Goal: Transaction & Acquisition: Purchase product/service

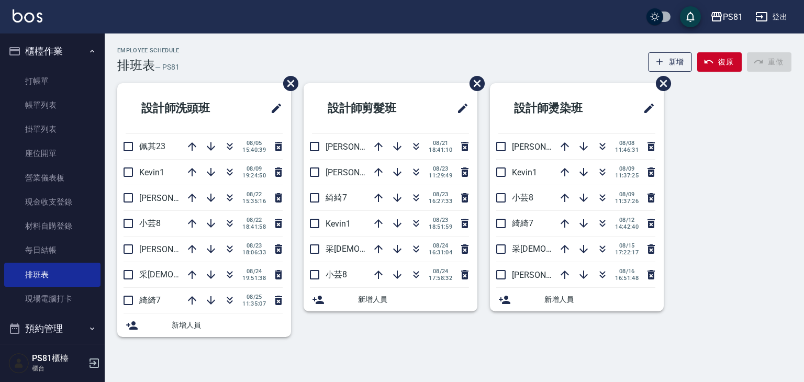
click at [47, 65] on ul "打帳單 帳單列表 掛單列表 座位開單 營業儀表板 現金收支登錄 材料自購登錄 每日結帳 排班表 現場電腦打卡" at bounding box center [52, 190] width 96 height 251
click at [50, 73] on link "打帳單" at bounding box center [52, 81] width 96 height 24
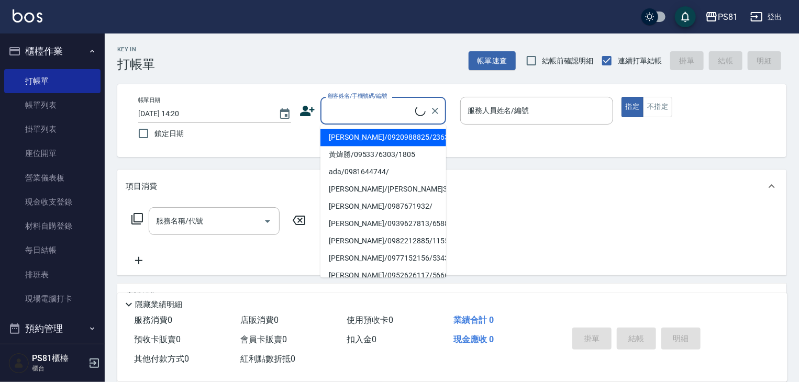
click at [387, 106] on input "顧客姓名/手機號碼/編號" at bounding box center [370, 111] width 90 height 18
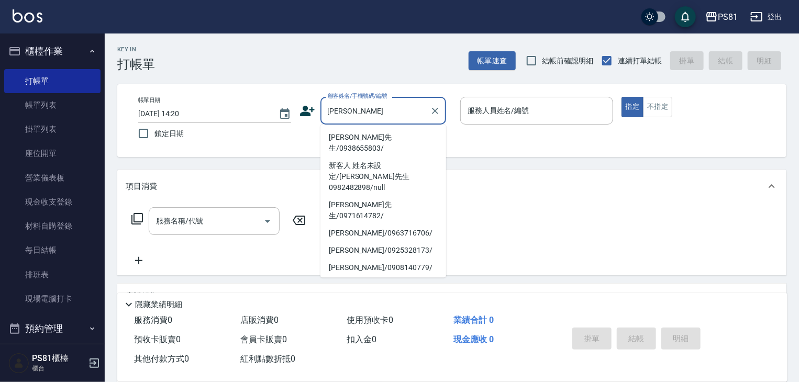
click at [380, 141] on li "[PERSON_NAME]先生/0938655803/" at bounding box center [383, 143] width 126 height 28
type input "[PERSON_NAME]先生/0938655803/"
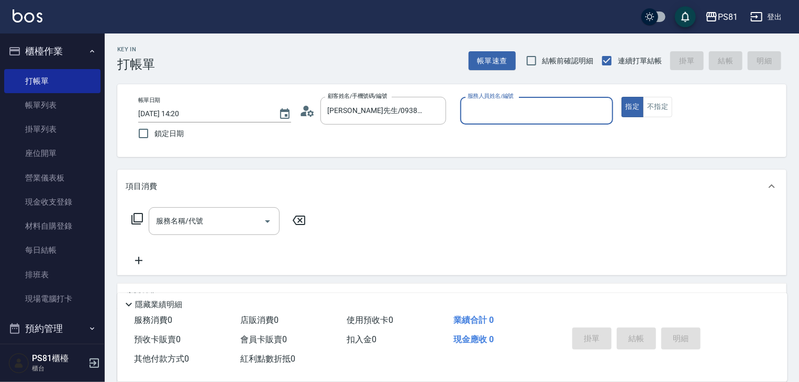
type input "[PERSON_NAME]-6"
drag, startPoint x: 604, startPoint y: 106, endPoint x: 583, endPoint y: 106, distance: 20.4
click at [600, 106] on icon "Clear" at bounding box center [602, 111] width 10 height 10
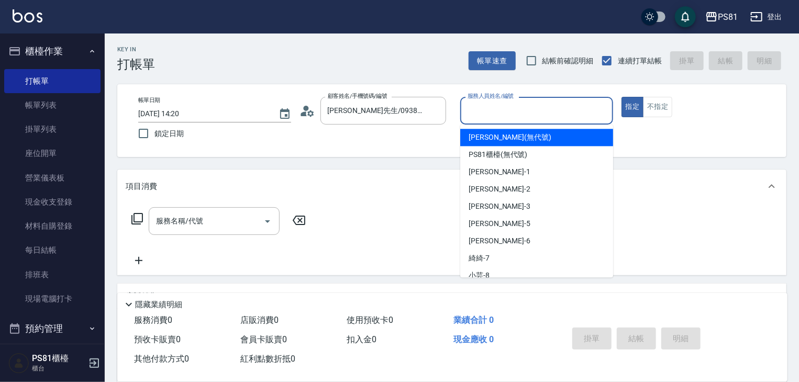
click at [583, 106] on input "服務人員姓名/編號" at bounding box center [536, 111] width 143 height 18
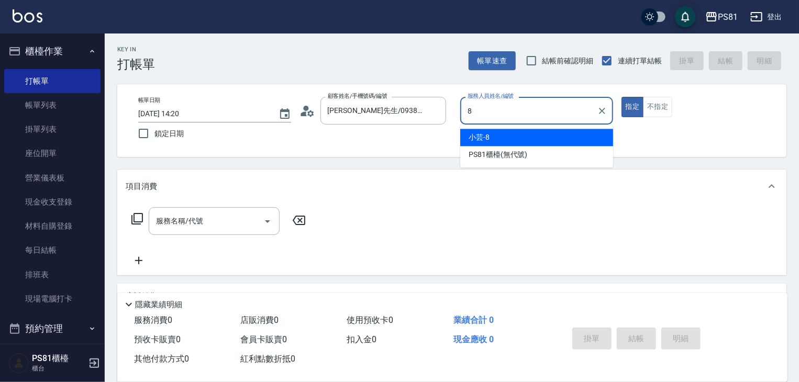
type input "小芸-8"
type button "true"
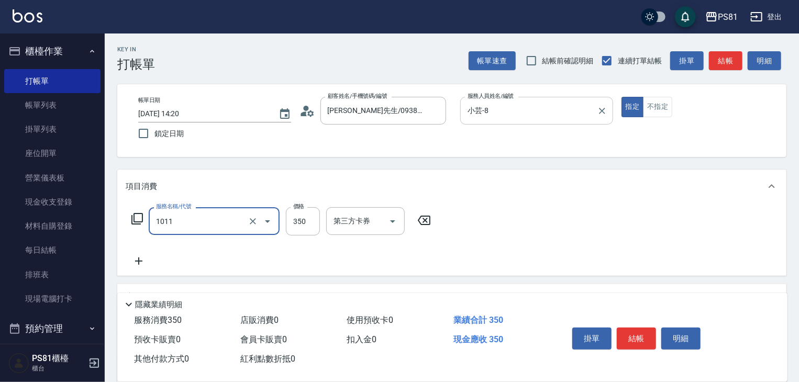
type input "B級單剪(1011)"
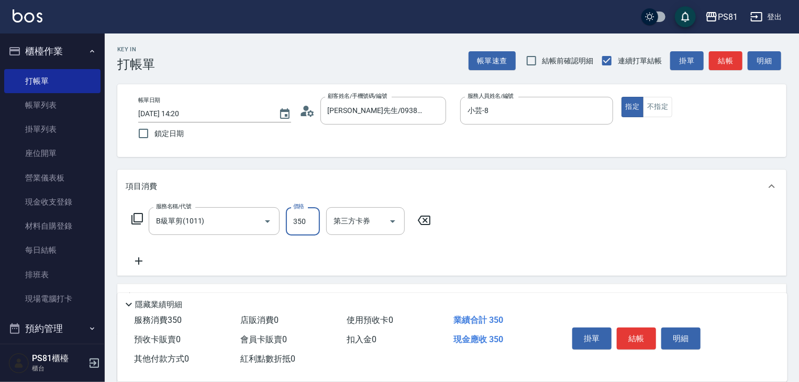
click at [633, 335] on button "結帳" at bounding box center [635, 339] width 39 height 22
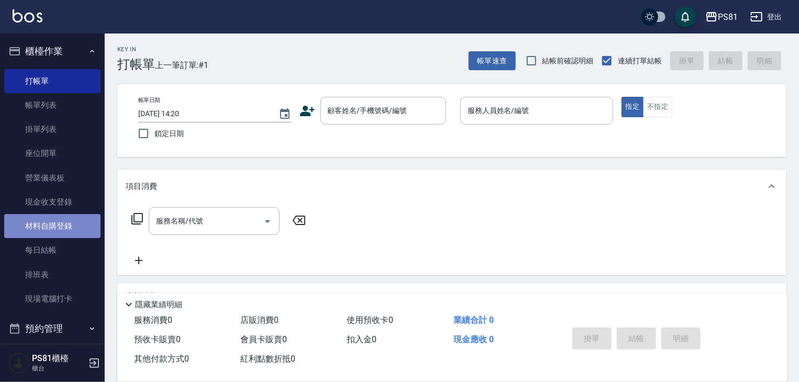
click at [70, 230] on link "材料自購登錄" at bounding box center [52, 226] width 96 height 24
